Goal: Information Seeking & Learning: Learn about a topic

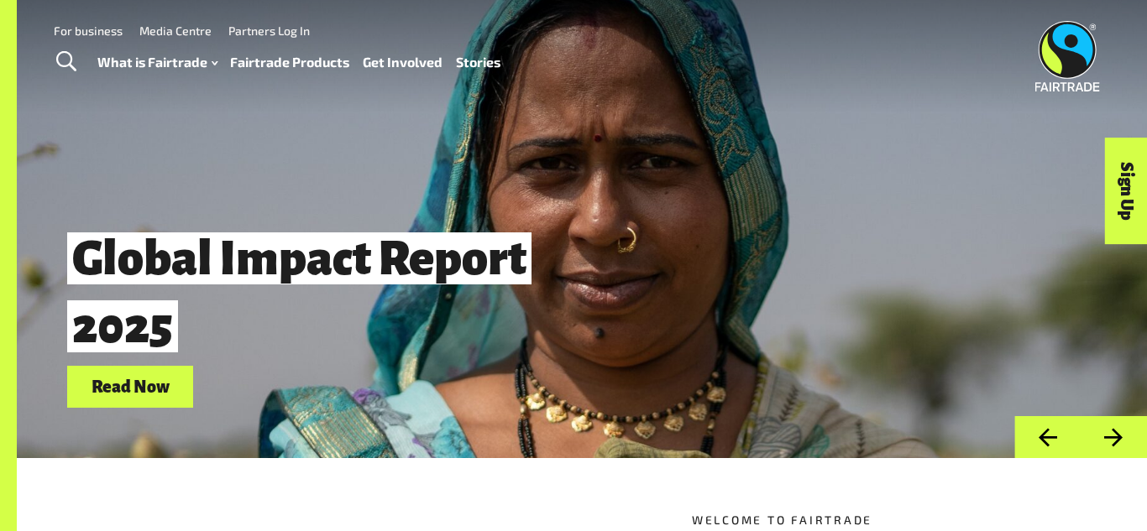
click at [285, 57] on link "Fairtrade Products" at bounding box center [289, 62] width 119 height 24
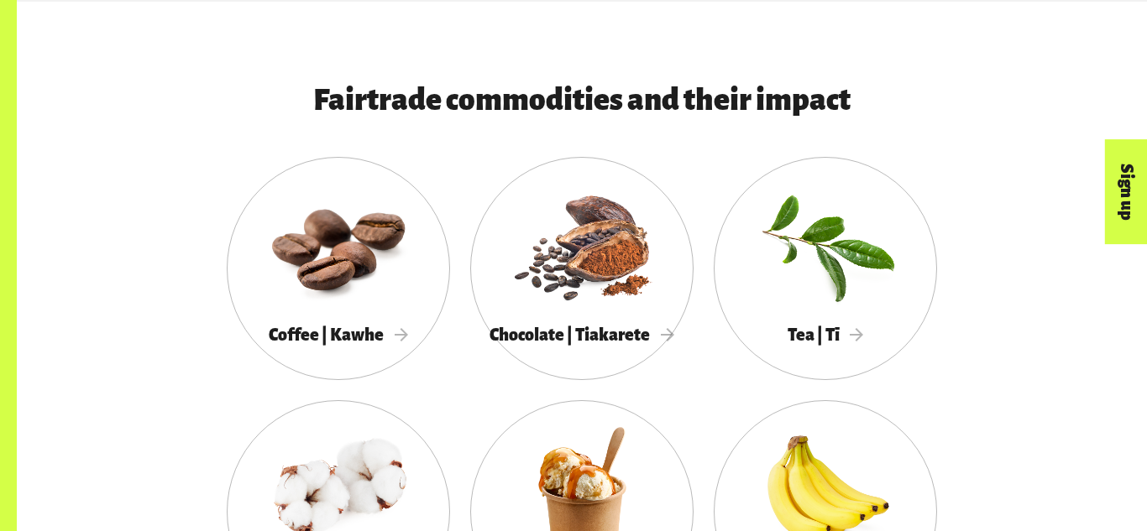
scroll to position [888, 0]
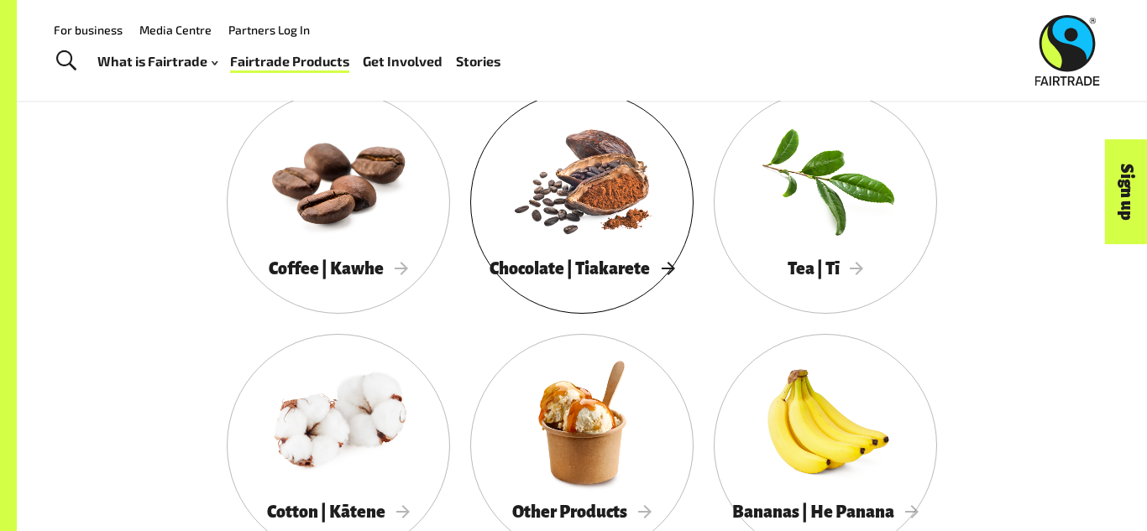
click at [645, 264] on span "Chocolate | Tiakarete" at bounding box center [581, 268] width 185 height 18
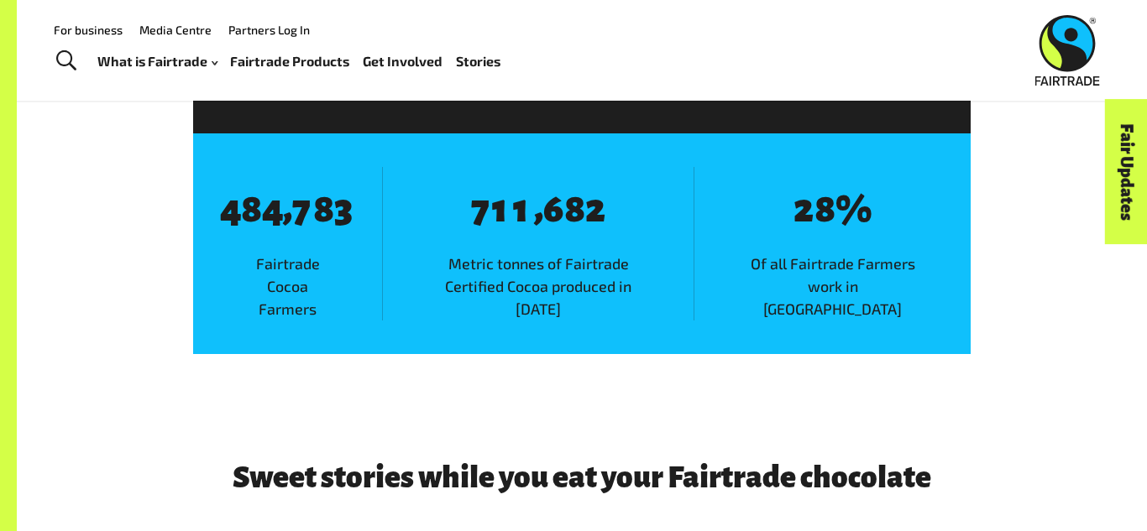
scroll to position [2763, 0]
